Goal: Task Accomplishment & Management: Complete application form

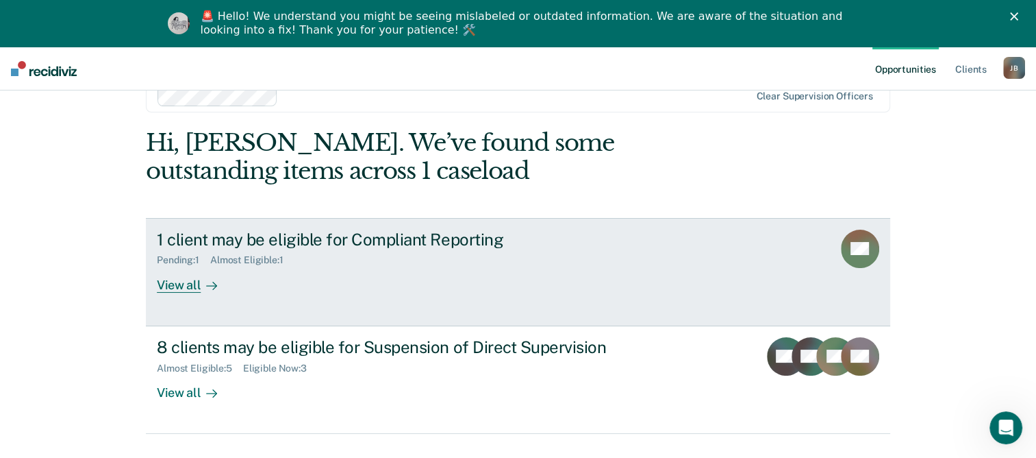
scroll to position [47, 0]
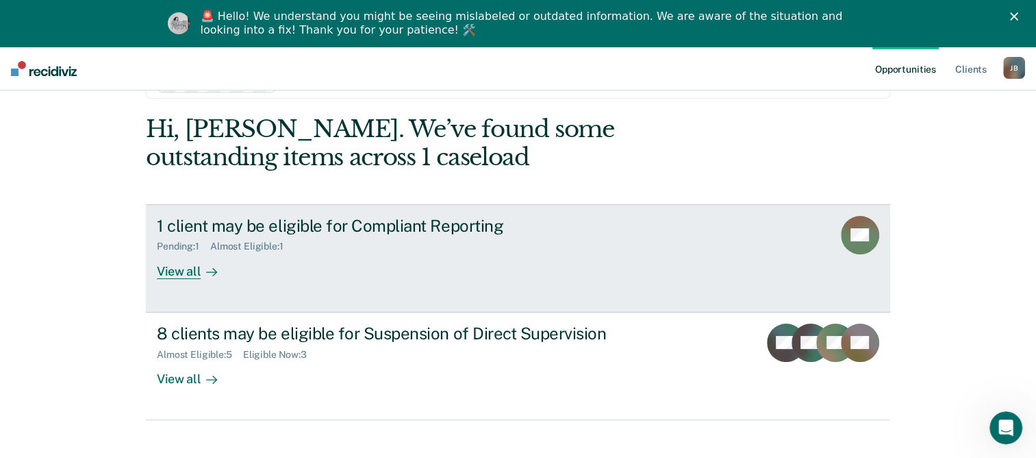
click at [182, 269] on div "View all" at bounding box center [195, 265] width 77 height 27
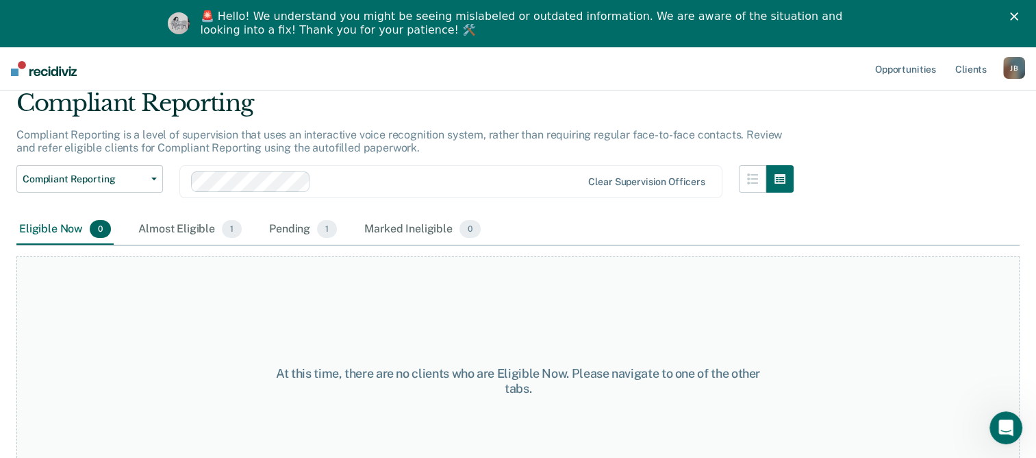
scroll to position [99, 0]
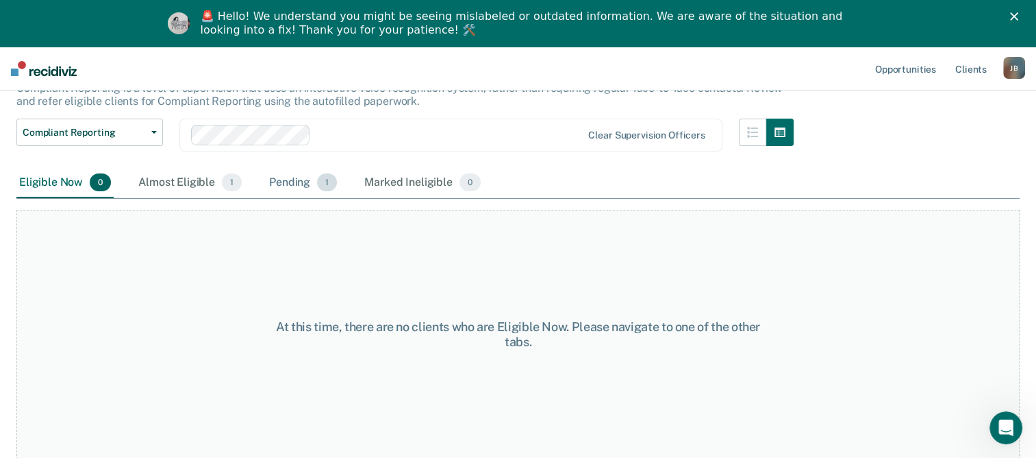
click at [298, 186] on div "Pending 1" at bounding box center [302, 183] width 73 height 30
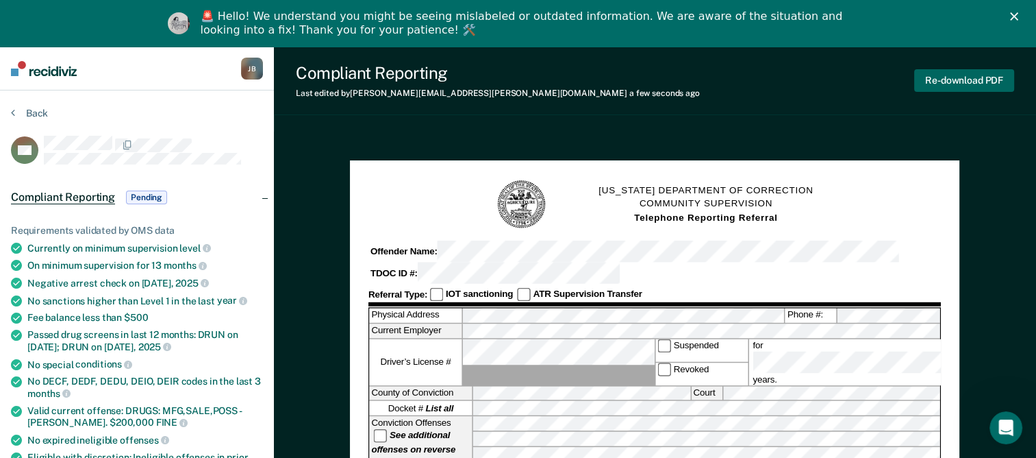
click at [968, 77] on button "Re-download PDF" at bounding box center [964, 80] width 100 height 23
